Goal: Check status: Check status

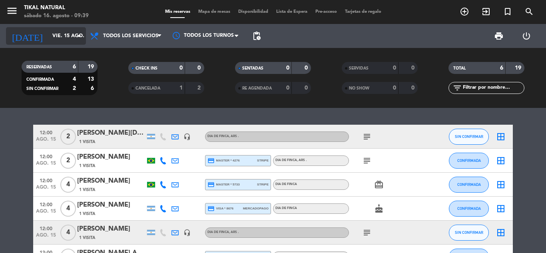
click at [48, 38] on input "vie. 15 ago." at bounding box center [82, 36] width 68 height 14
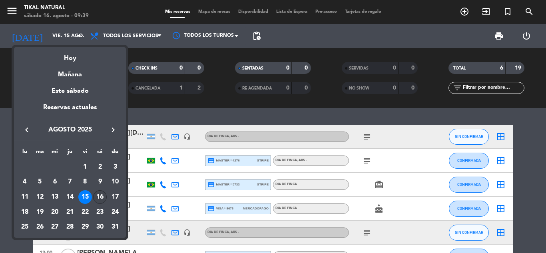
click at [100, 199] on div "16" at bounding box center [100, 197] width 14 height 14
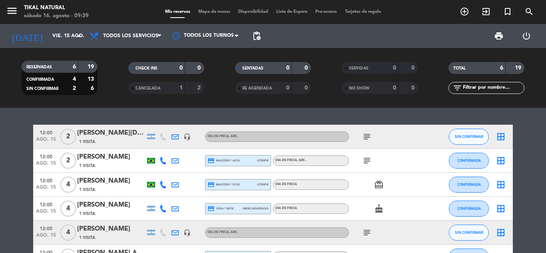
type input "sáb. 16 ago."
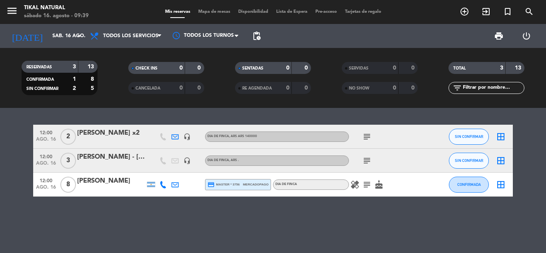
click at [366, 139] on icon "subject" at bounding box center [367, 137] width 10 height 10
click at [368, 159] on icon "subject" at bounding box center [367, 161] width 10 height 10
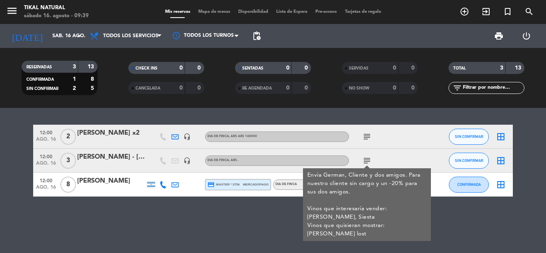
click at [258, 218] on div "12:00 [DATE] 2 [PERSON_NAME] x2 headset_mic DIA DE FINCA , ARS ars 140000 subje…" at bounding box center [273, 180] width 546 height 145
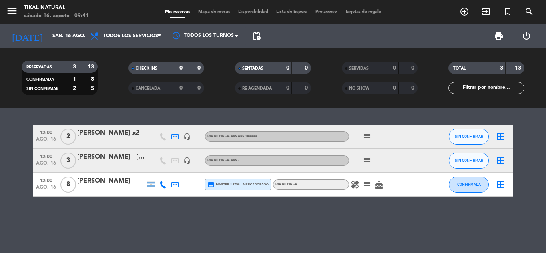
click at [365, 186] on icon "subject" at bounding box center [367, 185] width 10 height 10
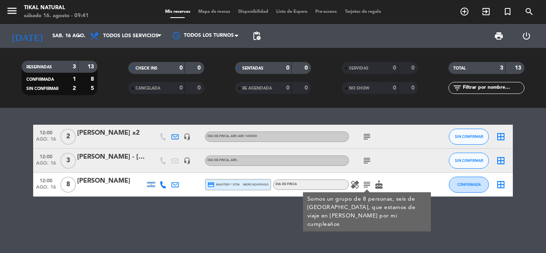
click at [378, 184] on icon "cake" at bounding box center [379, 185] width 10 height 10
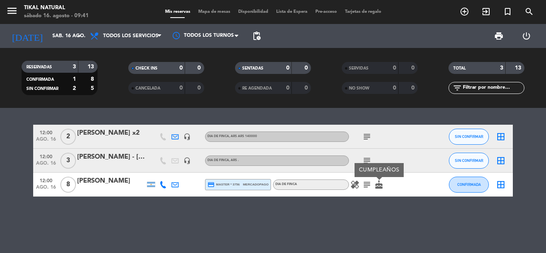
click at [354, 186] on icon "healing" at bounding box center [355, 185] width 10 height 10
click at [347, 208] on div "12:00 [DATE] 2 [PERSON_NAME] x2 headset_mic DIA DE FINCA , ARS ars 140000 subje…" at bounding box center [273, 180] width 546 height 145
click at [366, 161] on icon "subject" at bounding box center [367, 161] width 10 height 10
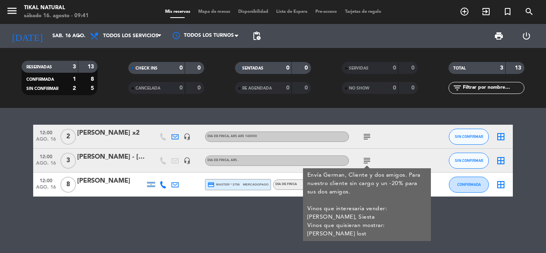
click at [368, 132] on icon "subject" at bounding box center [367, 137] width 10 height 10
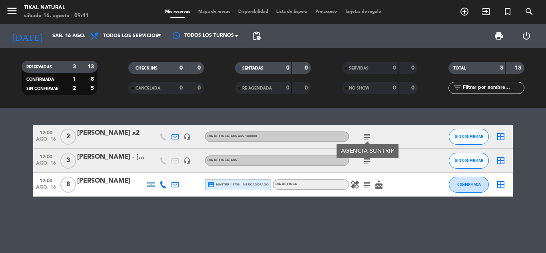
click at [356, 215] on div "12:00 [DATE] 2 [PERSON_NAME] x2 headset_mic DIA DE FINCA , ARS ars 140000 subje…" at bounding box center [273, 180] width 546 height 145
click at [13, 10] on icon "menu" at bounding box center [12, 11] width 12 height 12
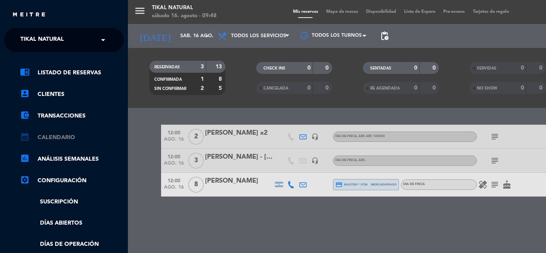
click at [69, 137] on link "calendar_month Calendario" at bounding box center [72, 138] width 104 height 10
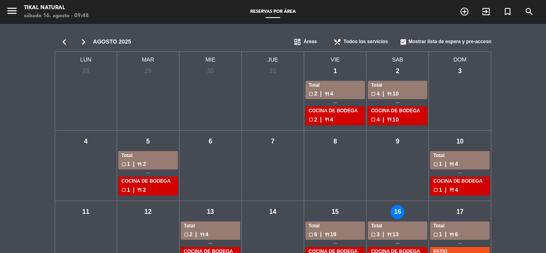
scroll to position [40, 0]
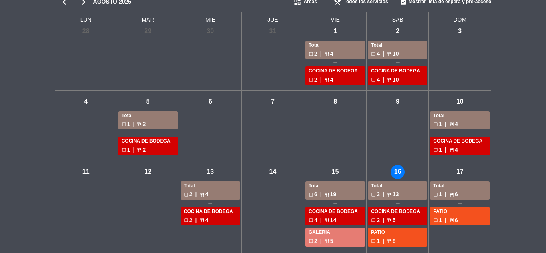
click at [461, 190] on div "check_box_outline_blank 1 | restaurant 6" at bounding box center [460, 194] width 53 height 9
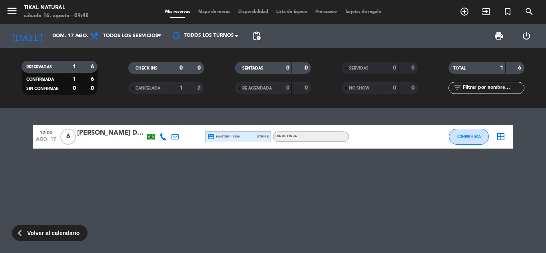
click at [163, 138] on icon at bounding box center [163, 136] width 7 height 7
click at [166, 125] on span "content_paste" at bounding box center [169, 123] width 6 height 6
click at [228, 190] on div "12:00 [DATE] 6 [PERSON_NAME] Dal [PERSON_NAME] [PHONE_NUMBER] Copiar content_pa…" at bounding box center [273, 180] width 546 height 145
click at [117, 172] on div "12:00 [DATE] 6 [PERSON_NAME] Dal [PERSON_NAME] credit_card master * 7599 stripe…" at bounding box center [273, 180] width 546 height 145
click at [212, 192] on div "12:00 [DATE] 6 [PERSON_NAME] Dal [PERSON_NAME] credit_card master * 7599 stripe…" at bounding box center [273, 180] width 546 height 145
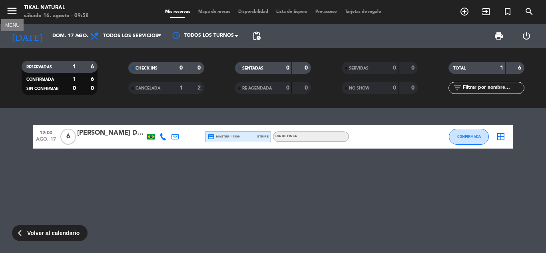
click at [12, 9] on icon "menu" at bounding box center [12, 11] width 12 height 12
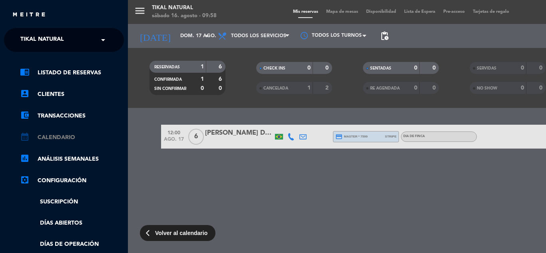
click at [64, 140] on link "calendar_month Calendario" at bounding box center [72, 138] width 104 height 10
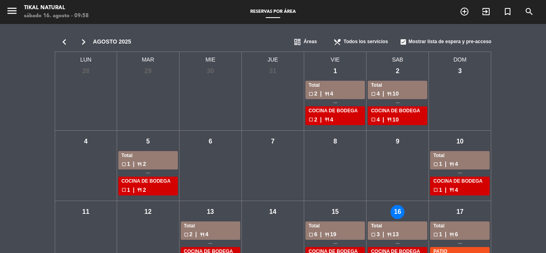
scroll to position [40, 0]
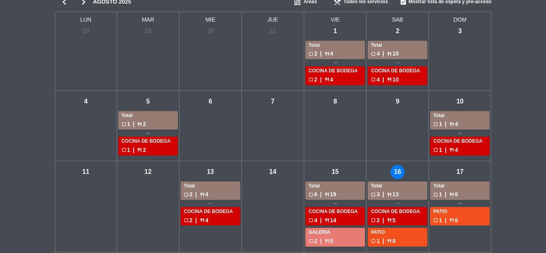
click at [330, 195] on div "check_box_outline_blank 6 | restaurant 19" at bounding box center [335, 194] width 53 height 9
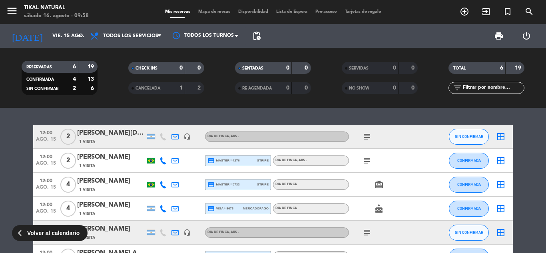
scroll to position [40, 0]
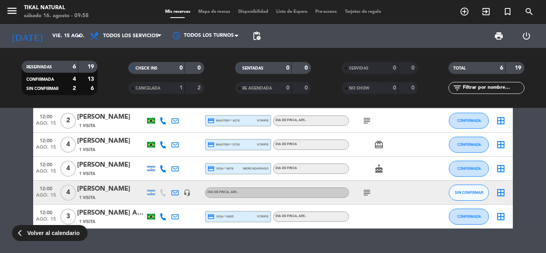
click at [117, 143] on div "[PERSON_NAME]" at bounding box center [111, 141] width 68 height 10
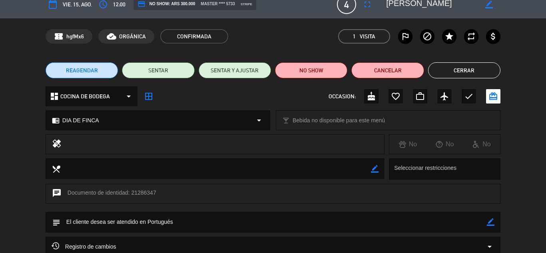
scroll to position [0, 0]
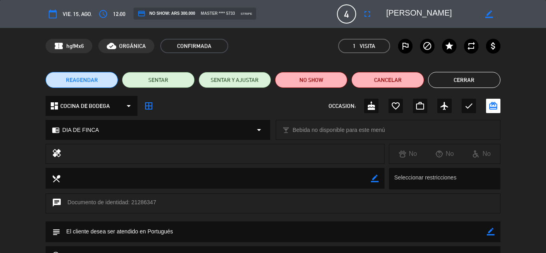
click at [477, 79] on button "Cerrar" at bounding box center [464, 80] width 72 height 16
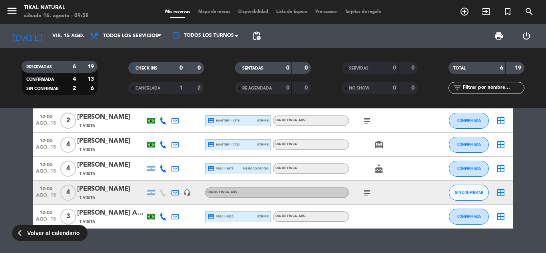
click at [368, 191] on icon "subject" at bounding box center [367, 193] width 10 height 10
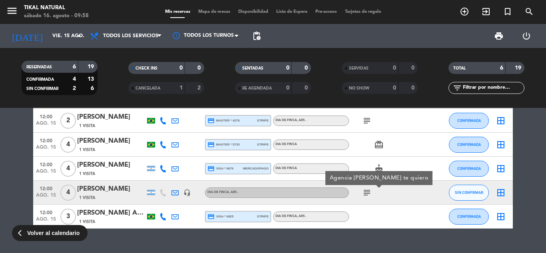
click at [368, 191] on icon "subject" at bounding box center [367, 193] width 10 height 10
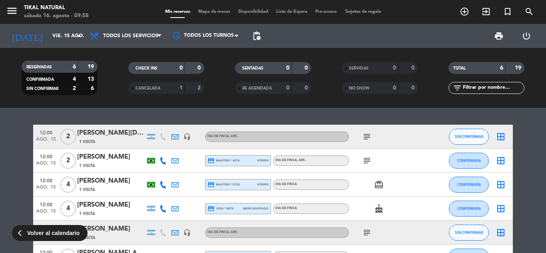
click at [109, 183] on div "[PERSON_NAME]" at bounding box center [111, 181] width 68 height 10
